Goal: Use online tool/utility: Use online tool/utility

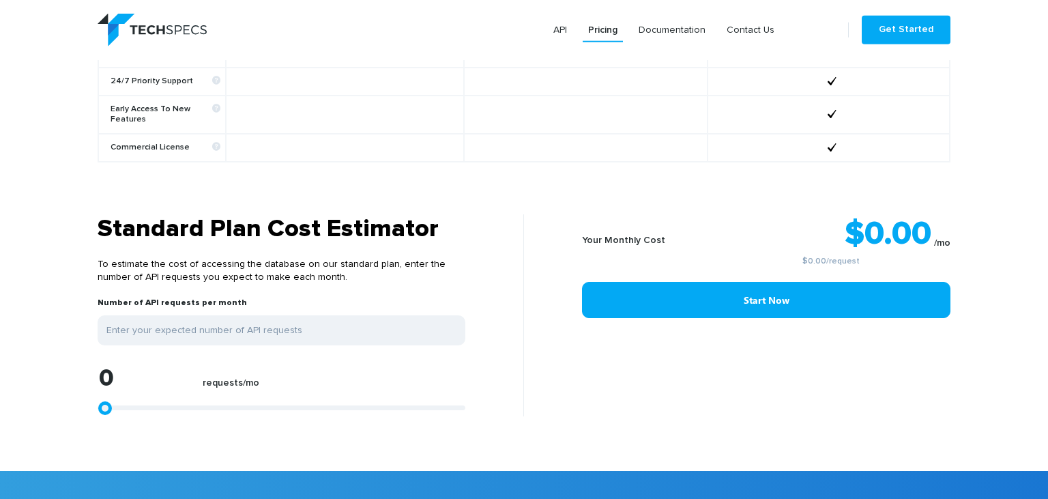
scroll to position [1026, 0]
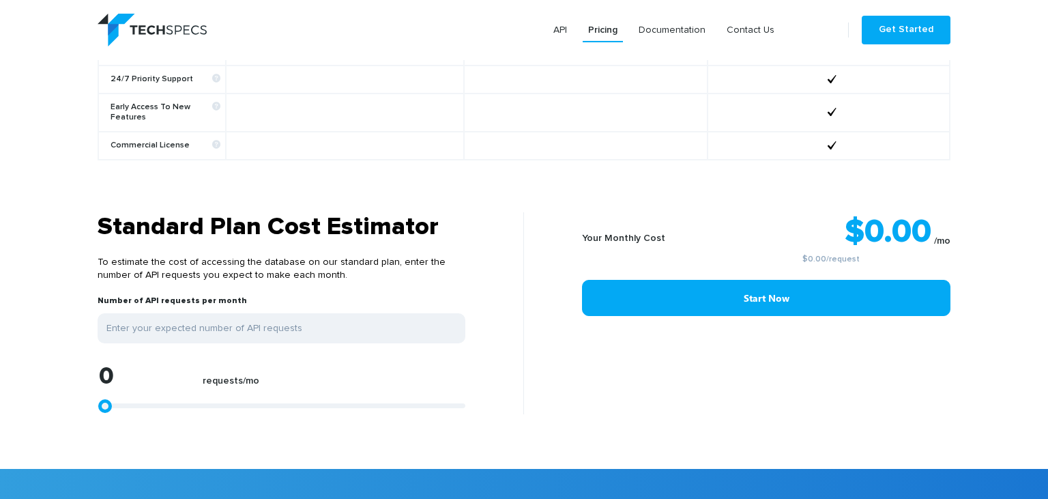
type input "1670"
type input "2412"
type input "4824"
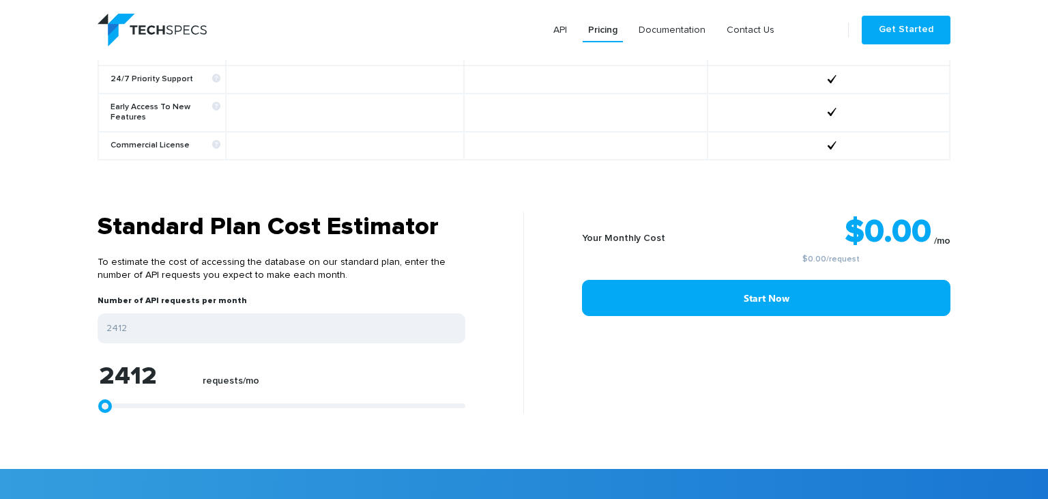
type input "4824"
type input "7050"
type input "9647"
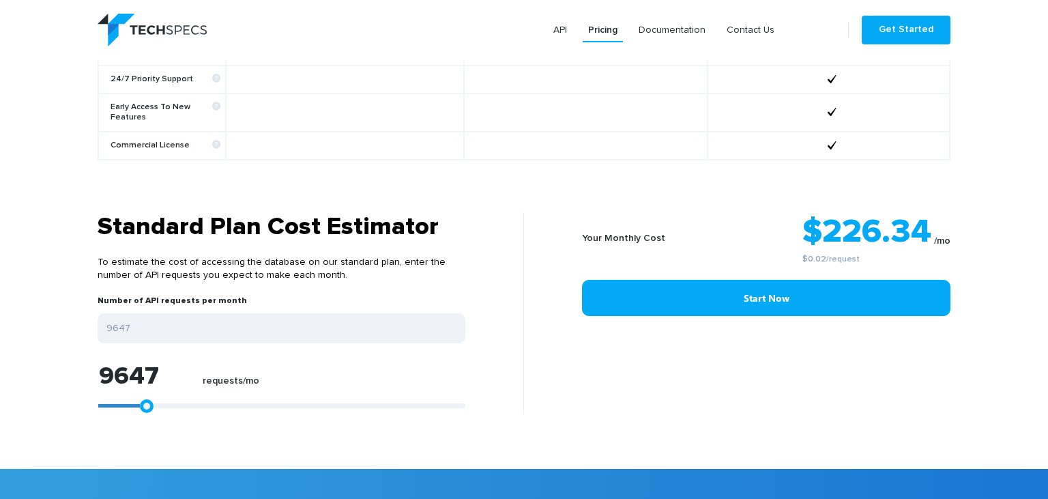
type input "11317"
type input "12245"
type input "12801"
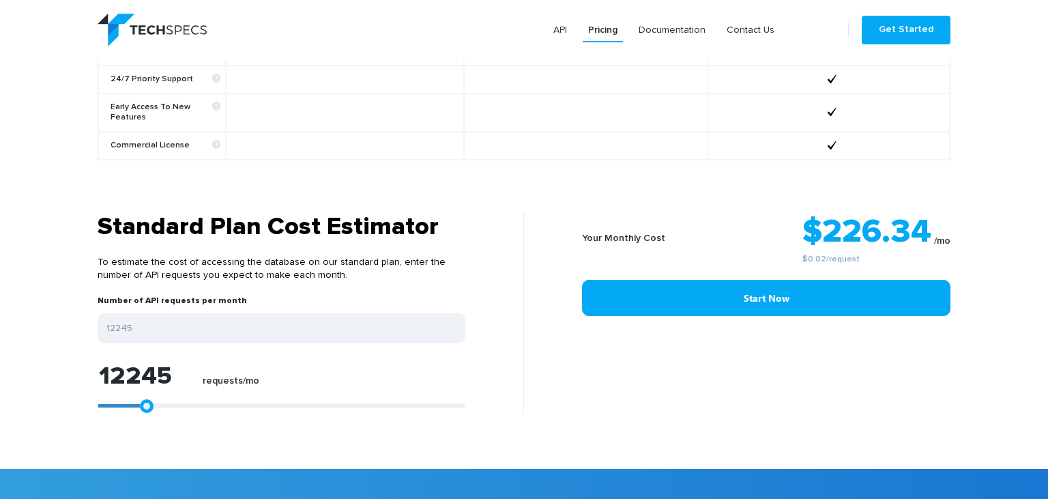
type input "12801"
type input "13172"
type input "13358"
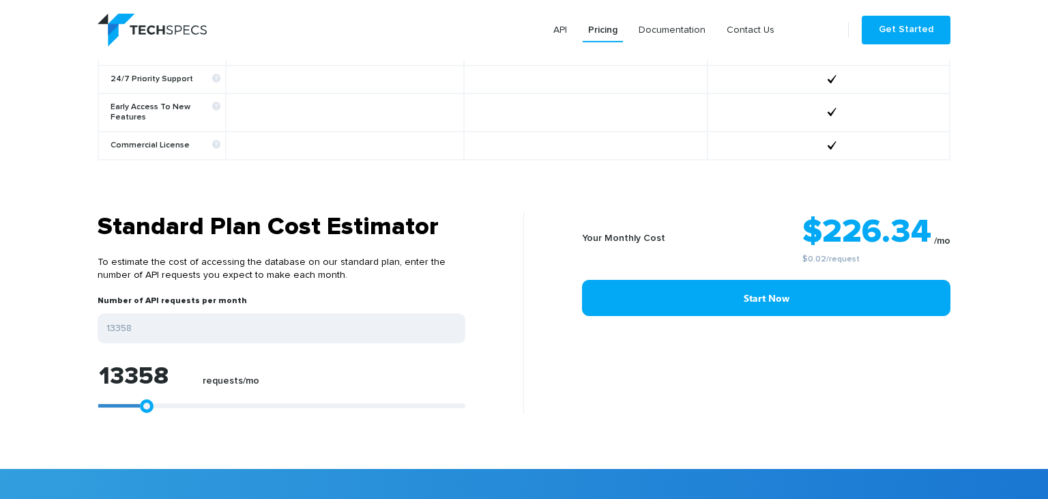
type input "13543"
type input "13729"
type input "13915"
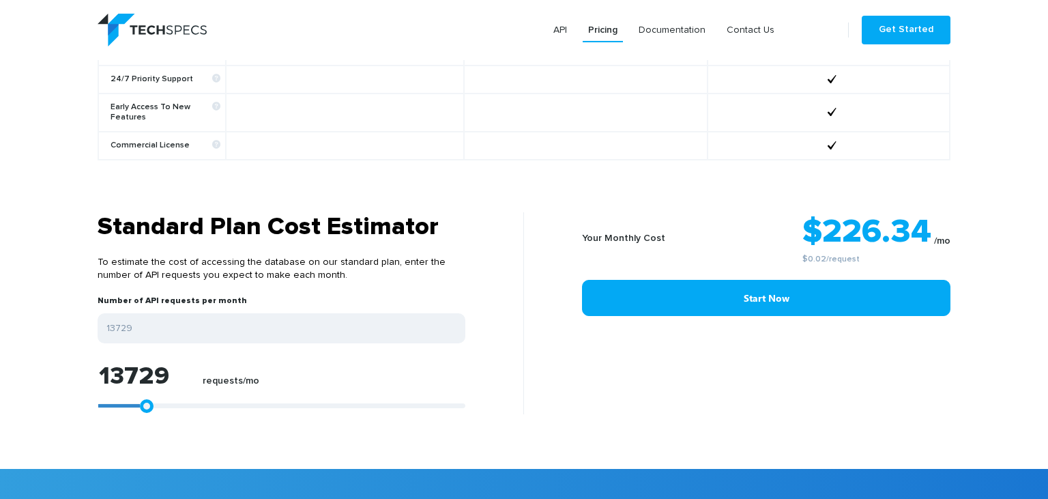
type input "13915"
type input "14100"
type input "14286"
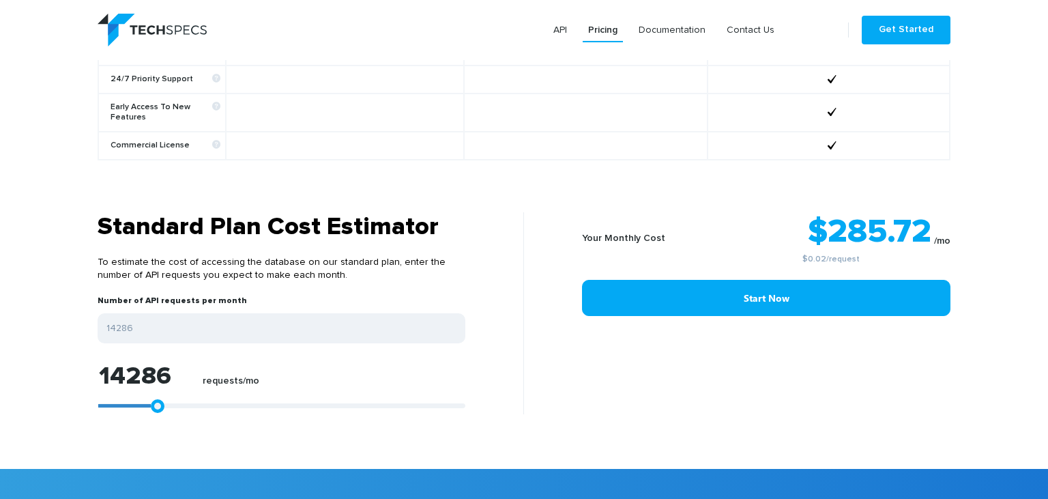
type input "14842"
type input "15213"
type input "16512"
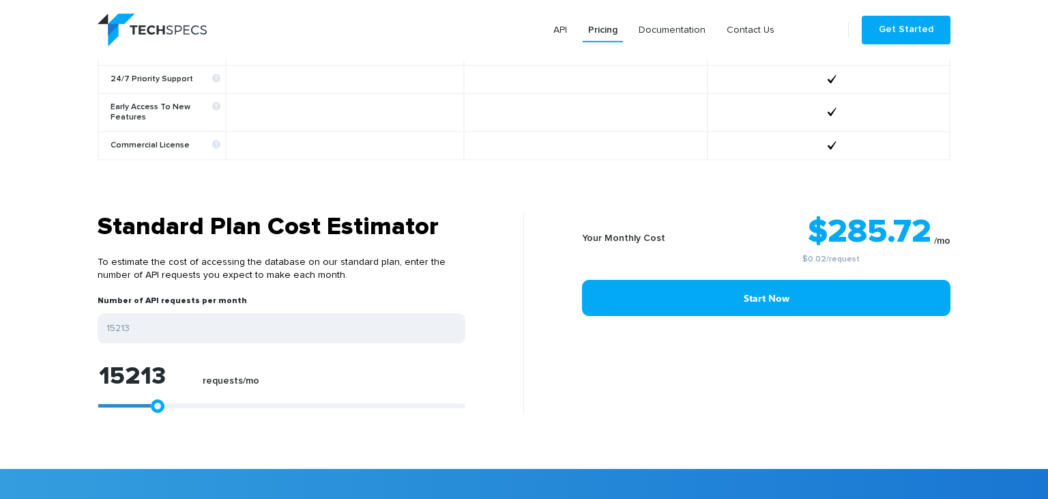
type input "16512"
type input "17254"
type input "18738"
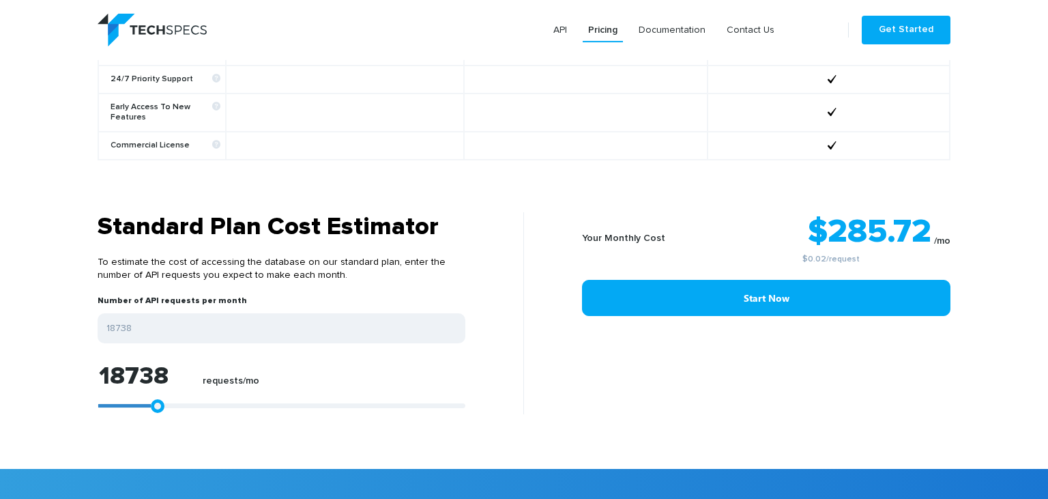
type input "19666"
type input "20965"
type input "23191"
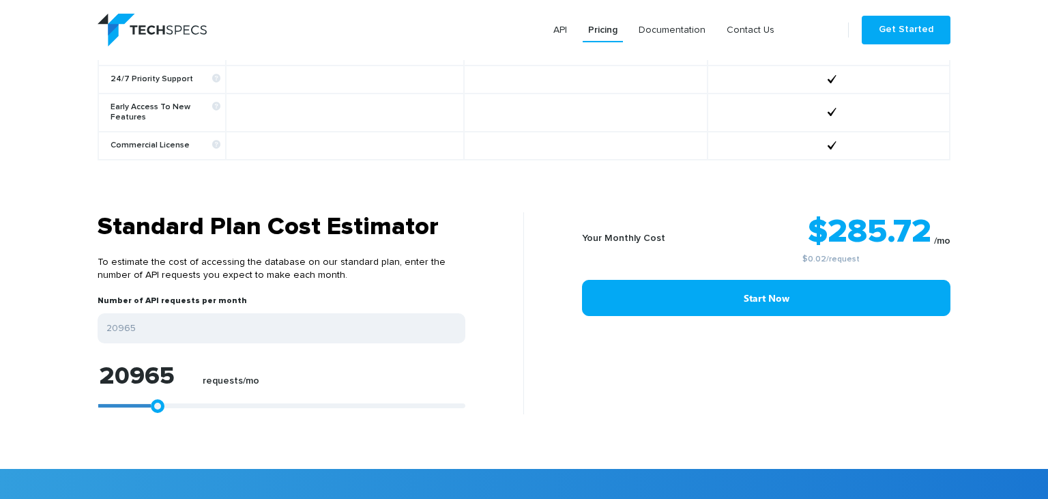
type input "23191"
type input "24490"
type input "25603"
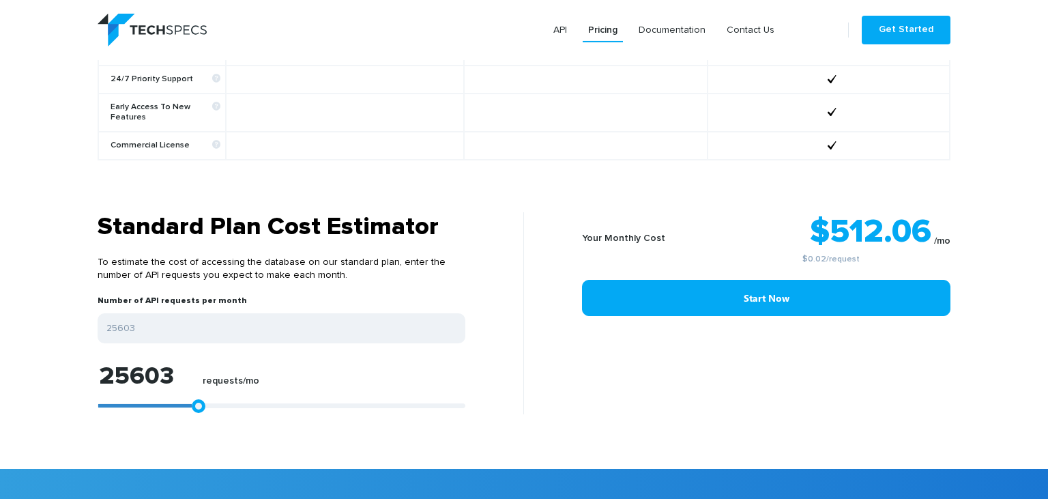
type input "26716"
type input "27644"
type input "28386"
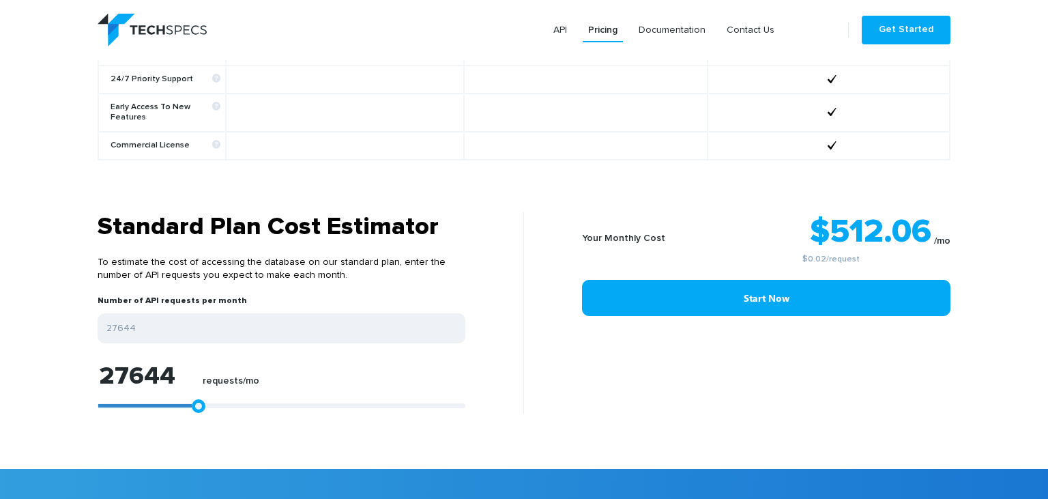
type input "28386"
type input "28942"
type input "29128"
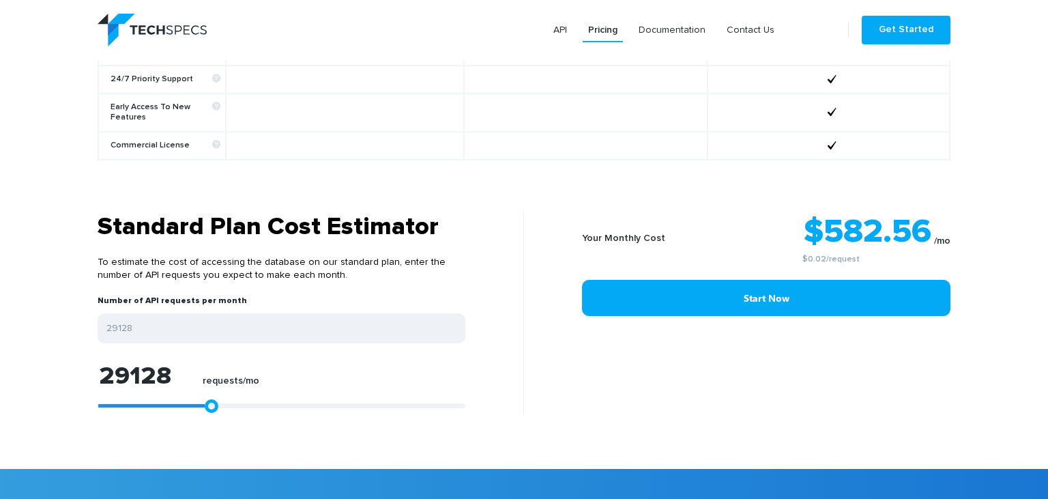
type input "28571"
type input "26716"
type input "22449"
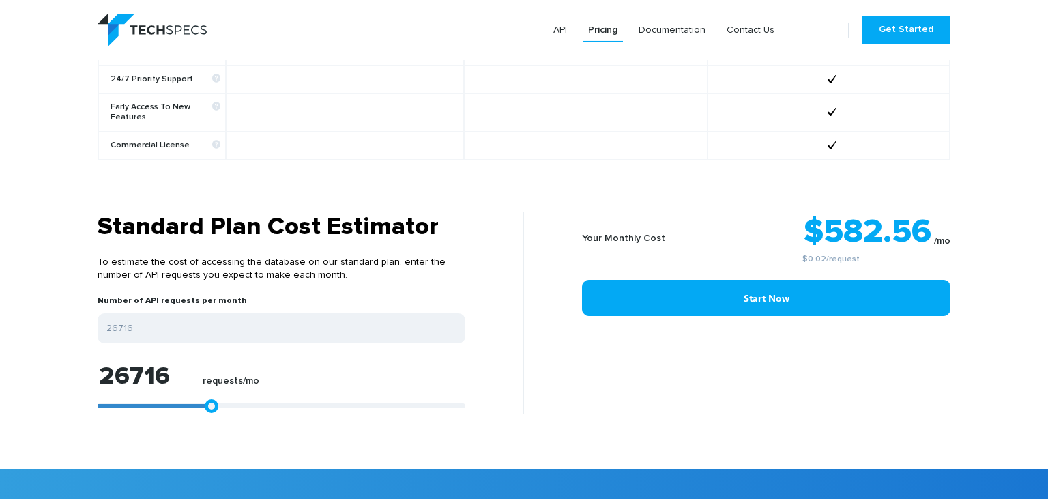
type input "22449"
type input "17254"
type input "12616"
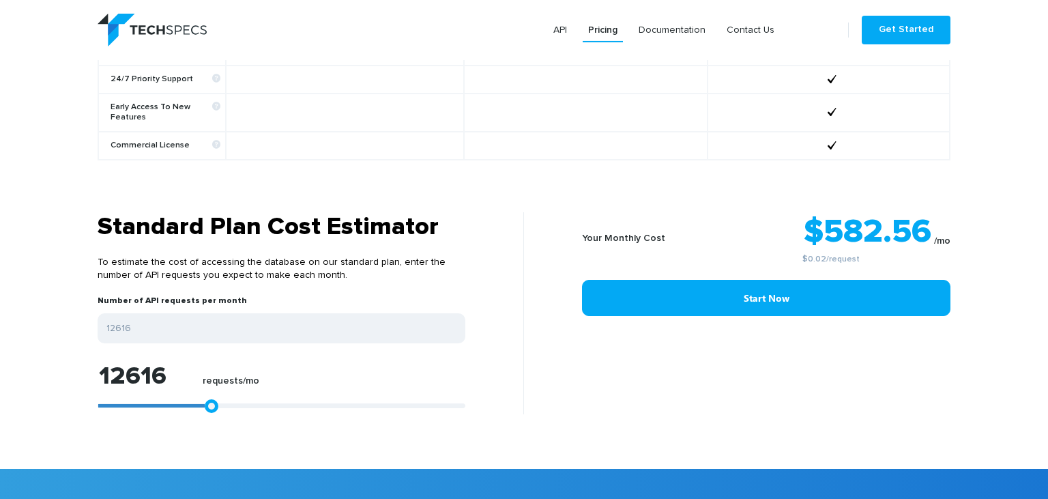
type input "9091"
type input "5566"
type input "3896"
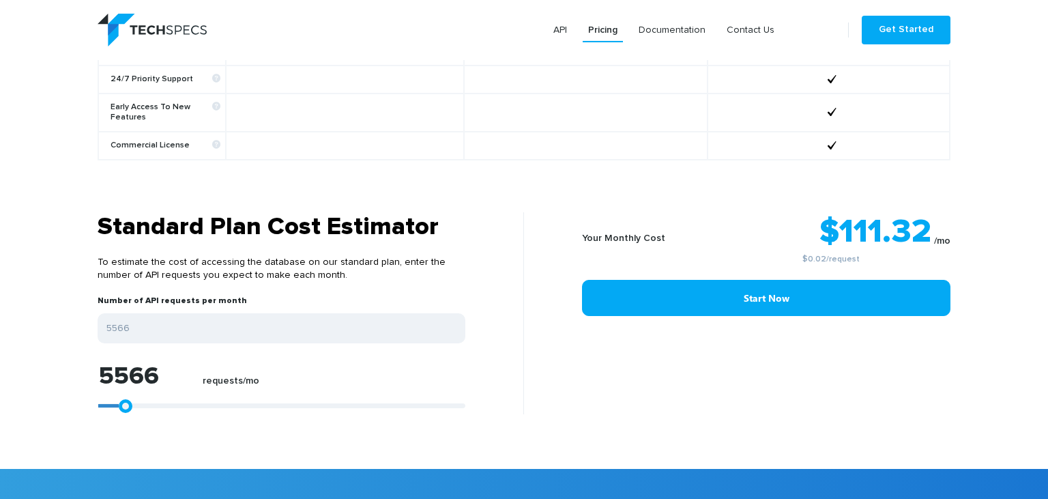
type input "3896"
type input "3154"
type input "2597"
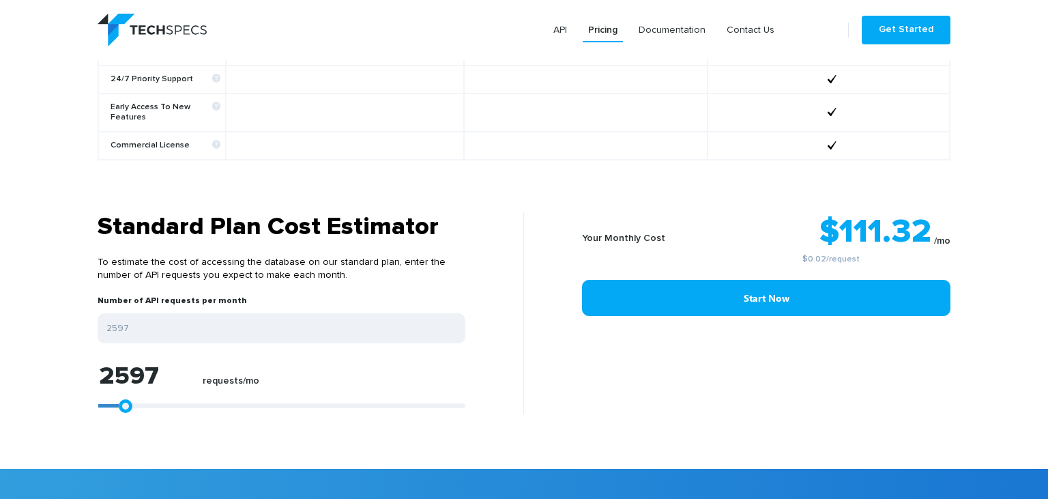
type input "2412"
type input "2041"
type input "1855"
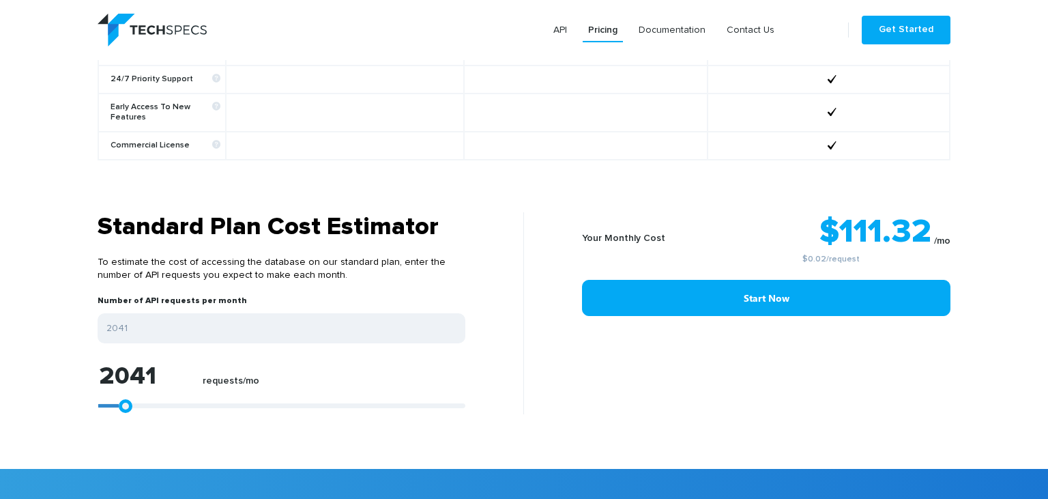
type input "1855"
type input "1670"
type input "1484"
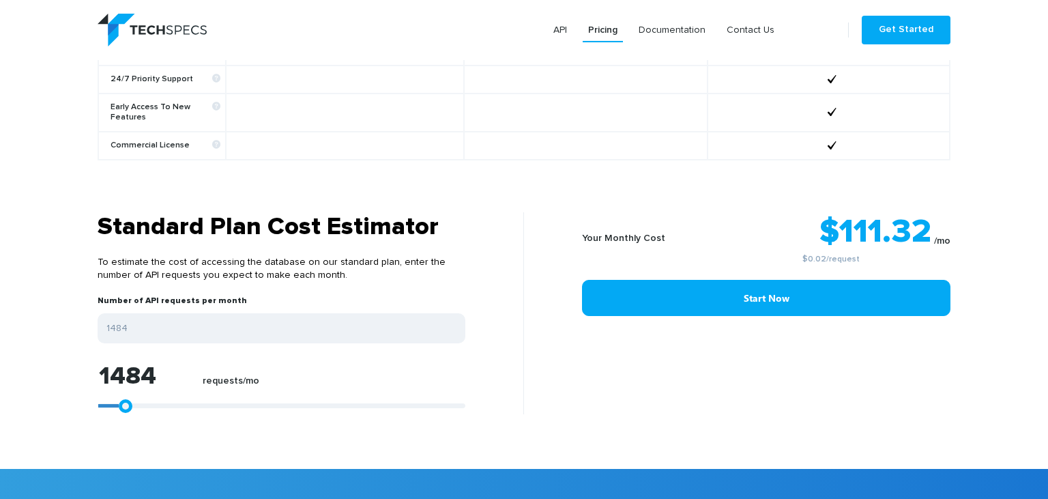
type input "928"
type input "557"
type input "0"
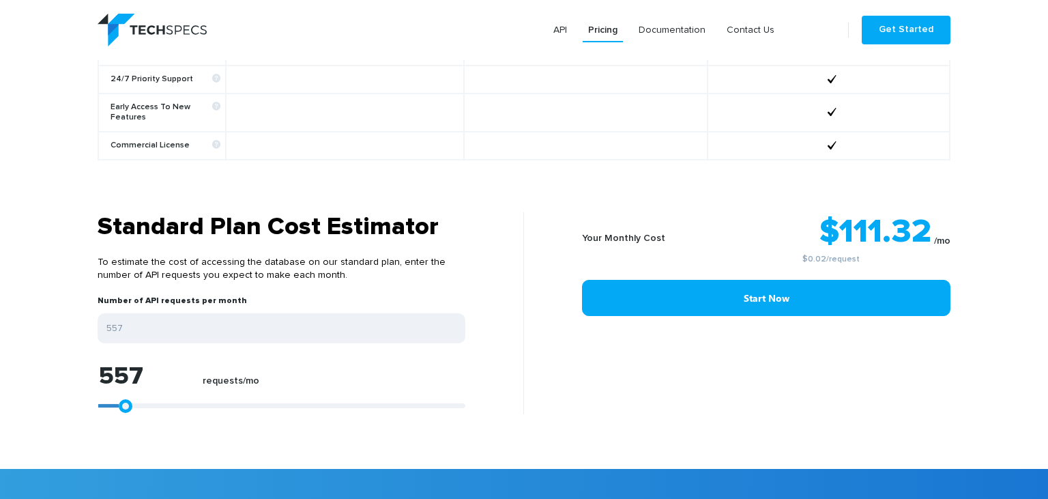
type input "0"
type input "186"
type input "928"
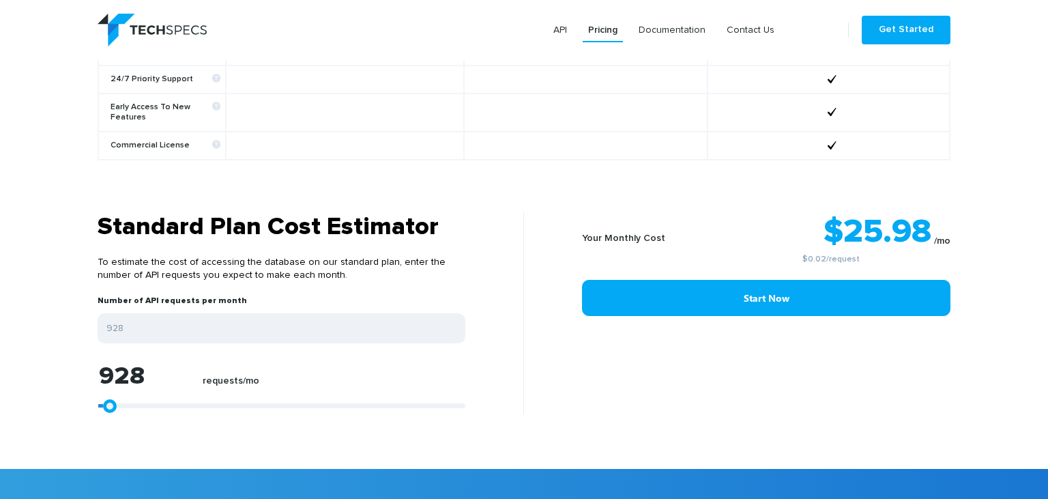
type input "1299"
type input "1670"
type input "1855"
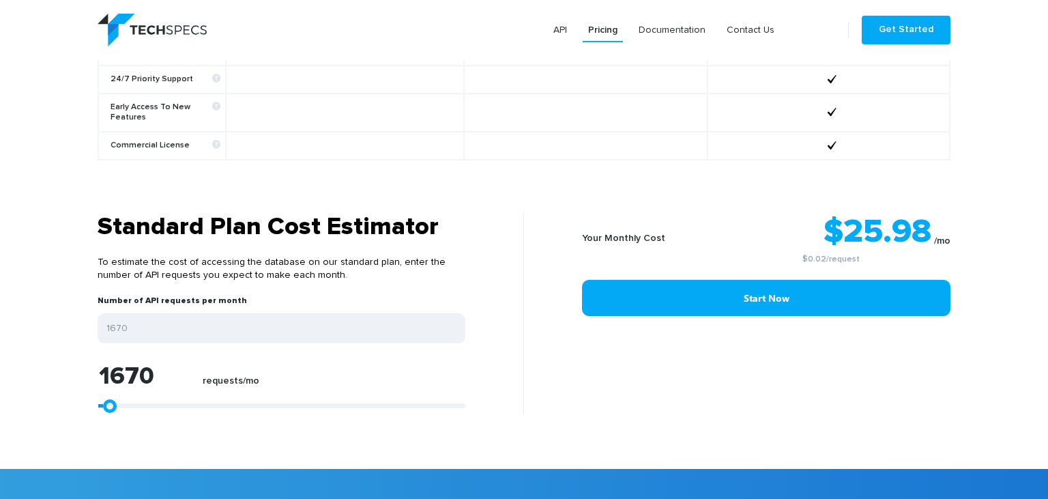
type input "1855"
type input "2041"
click at [106, 399] on link at bounding box center [113, 406] width 14 height 14
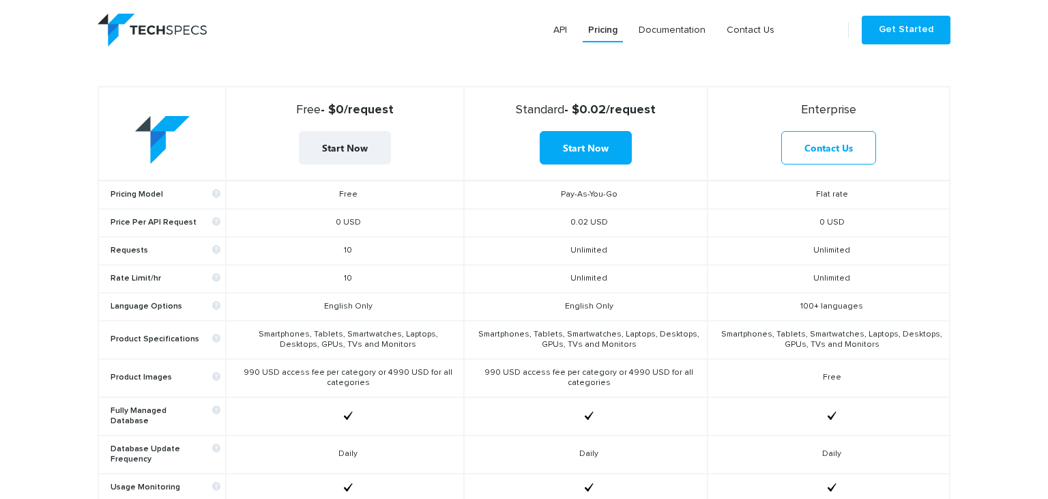
scroll to position [399, 0]
